Goal: Navigation & Orientation: Find specific page/section

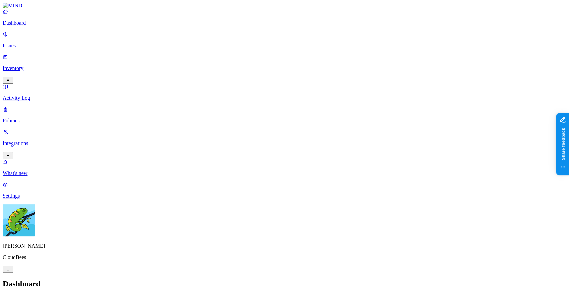
click at [23, 137] on nav "Dashboard Issues Inventory Activity Log Policies Integrations What's new 1 Sett…" at bounding box center [285, 104] width 564 height 190
click at [26, 129] on link "Integrations" at bounding box center [285, 143] width 564 height 29
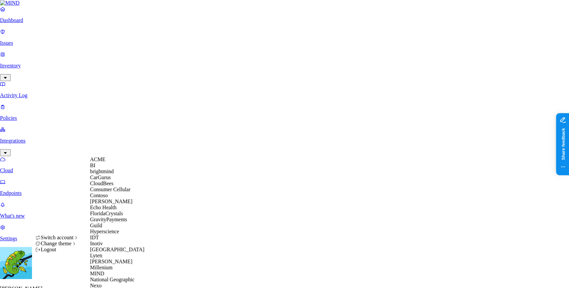
click at [43, 190] on p "Endpoints" at bounding box center [284, 193] width 569 height 6
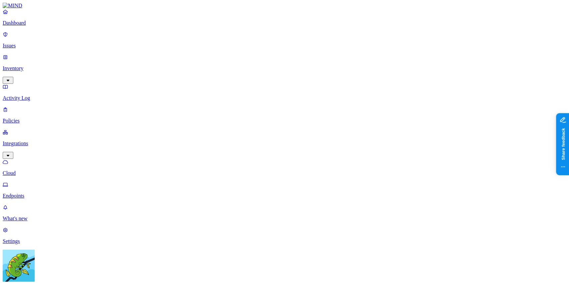
drag, startPoint x: 498, startPoint y: 133, endPoint x: 418, endPoint y: 141, distance: 80.4
click at [19, 54] on link "Inventory" at bounding box center [285, 68] width 564 height 29
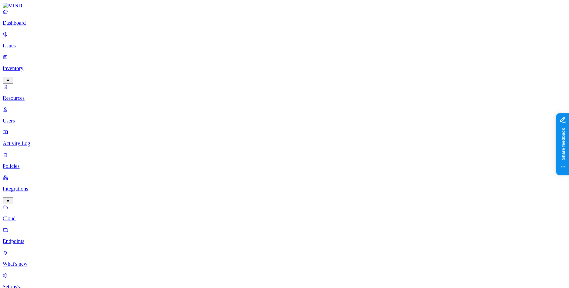
click at [23, 43] on p "Issues" at bounding box center [285, 46] width 564 height 6
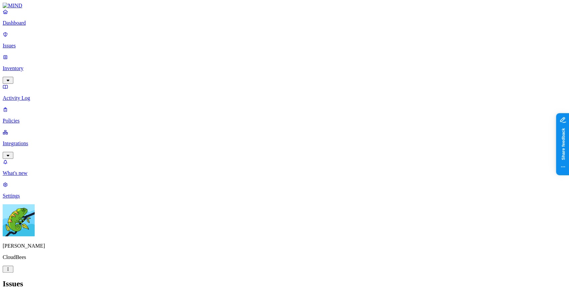
click at [34, 65] on p "Inventory" at bounding box center [285, 68] width 564 height 6
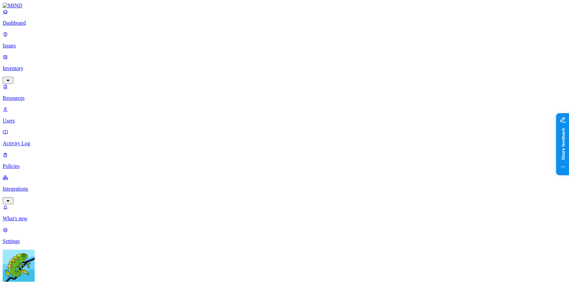
click at [35, 118] on p "Users" at bounding box center [285, 121] width 564 height 6
click at [29, 140] on p "Activity Log" at bounding box center [285, 143] width 564 height 6
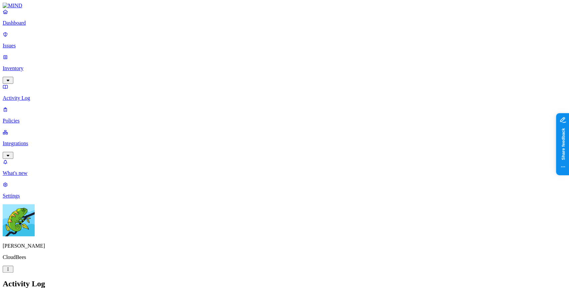
click at [33, 118] on p "Policies" at bounding box center [285, 121] width 564 height 6
drag, startPoint x: 28, startPoint y: 126, endPoint x: 16, endPoint y: 89, distance: 38.9
click at [16, 89] on nav "Dashboard Issues Inventory Activity Log Policies Integrations What's new 1 Sett…" at bounding box center [285, 104] width 564 height 190
click at [33, 140] on p "Integrations" at bounding box center [285, 143] width 564 height 6
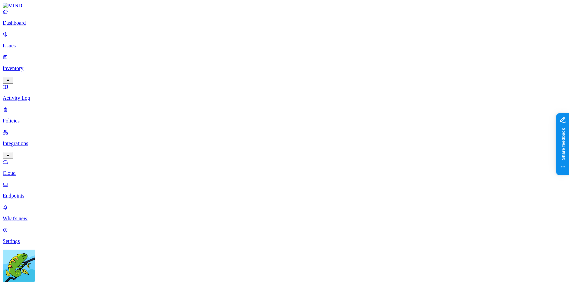
click at [36, 95] on p "Activity Log" at bounding box center [285, 98] width 564 height 6
click at [34, 118] on p "Policies" at bounding box center [285, 121] width 564 height 6
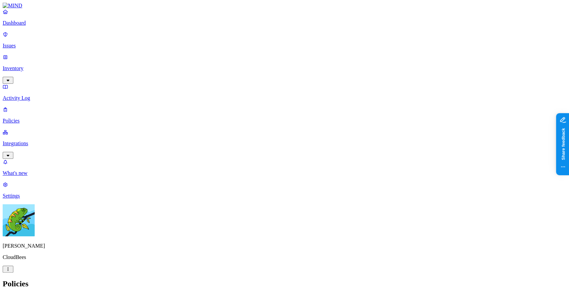
click at [22, 43] on p "Issues" at bounding box center [285, 46] width 564 height 6
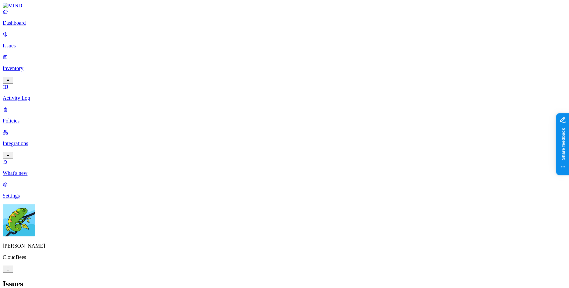
click at [12, 131] on nav "Dashboard Issues Inventory Activity Log Policies Integrations What's new 1 Sett…" at bounding box center [285, 104] width 564 height 190
click at [32, 106] on link "Policies" at bounding box center [285, 114] width 564 height 17
click at [32, 140] on p "Integrations" at bounding box center [285, 143] width 564 height 6
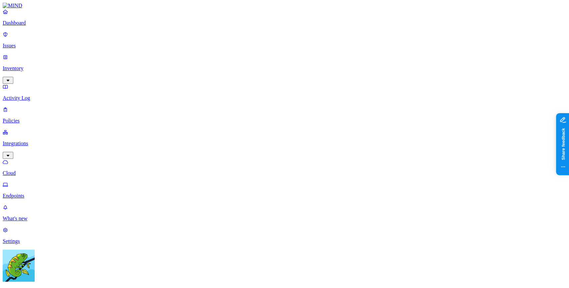
click at [53, 193] on p "Endpoints" at bounding box center [285, 196] width 564 height 6
